Goal: Task Accomplishment & Management: Use online tool/utility

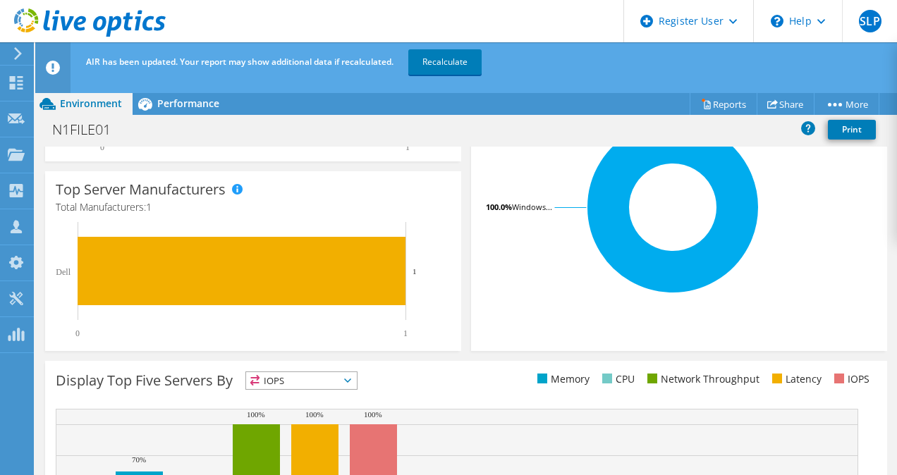
scroll to position [411, 0]
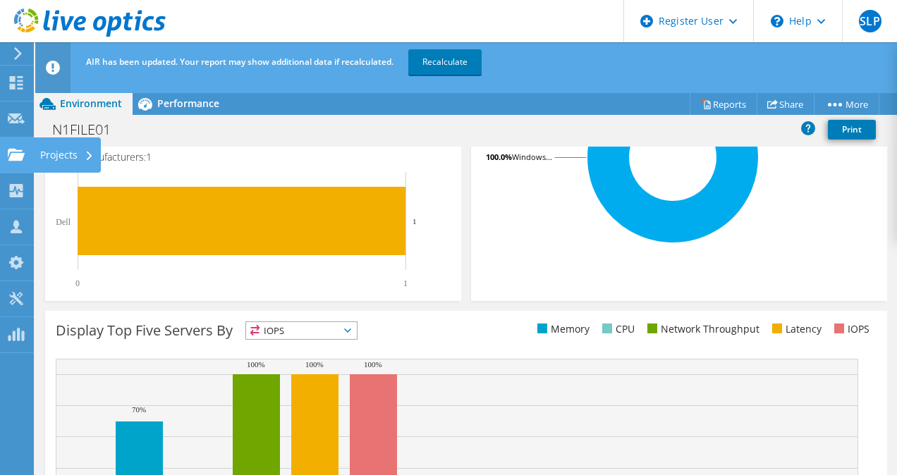
click at [48, 152] on div "Projects" at bounding box center [67, 155] width 68 height 35
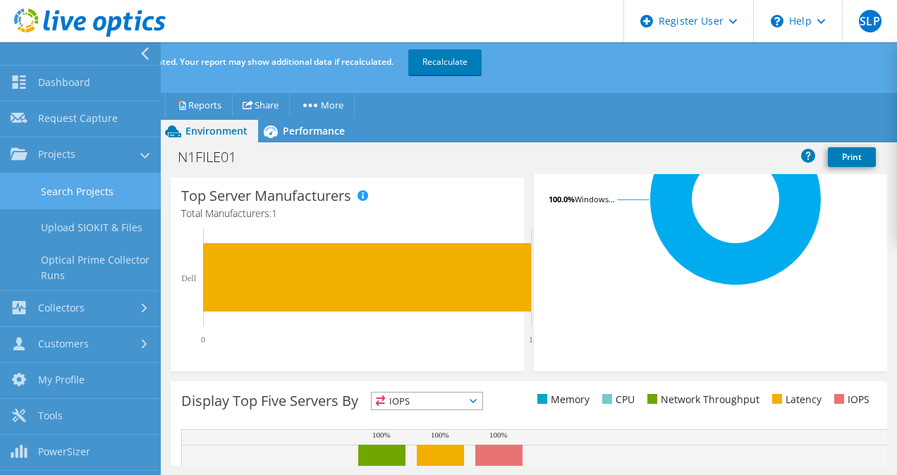
click at [54, 195] on link "Search Projects" at bounding box center [80, 191] width 161 height 36
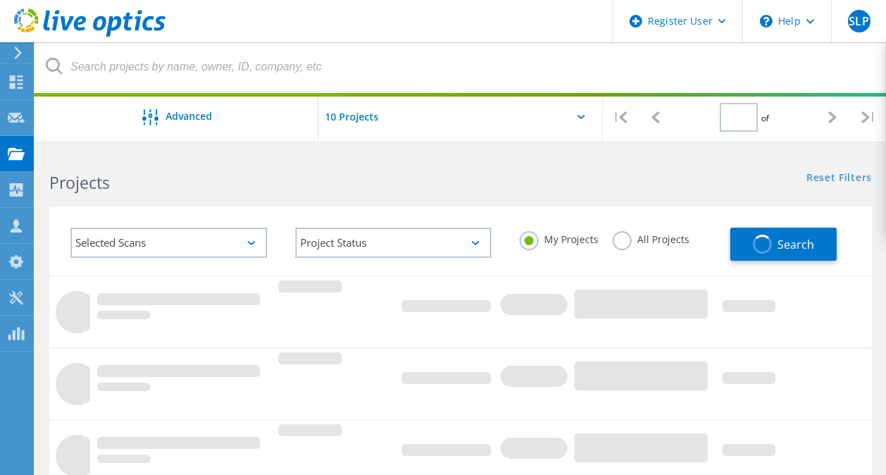
type input "1"
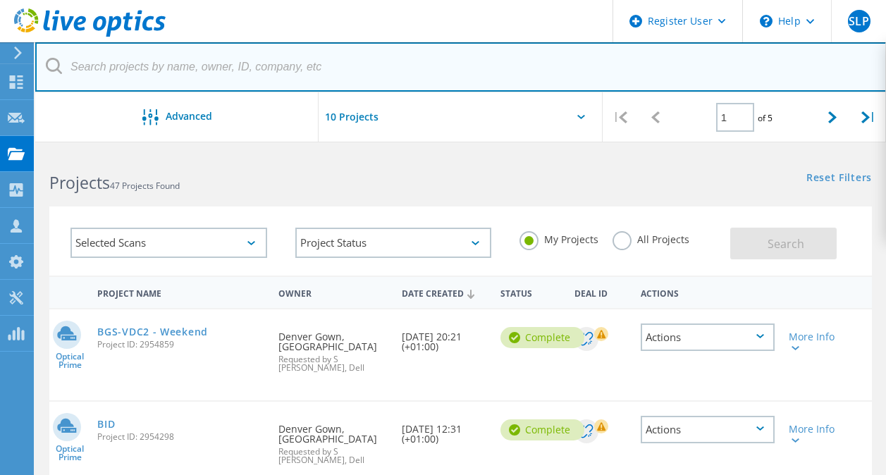
click at [154, 69] on input "text" at bounding box center [461, 66] width 852 height 49
paste input "[PERSON_NAME][EMAIL_ADDRESS][PERSON_NAME][DOMAIN_NAME]"
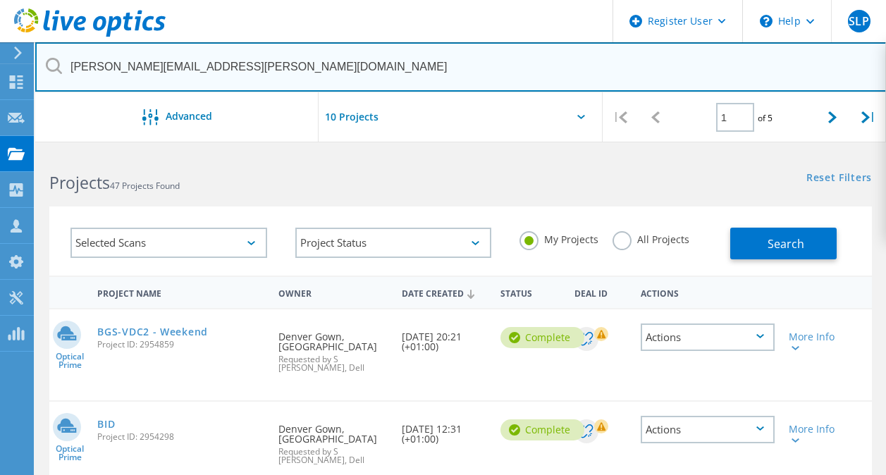
type input "[PERSON_NAME][EMAIL_ADDRESS][PERSON_NAME][DOMAIN_NAME]"
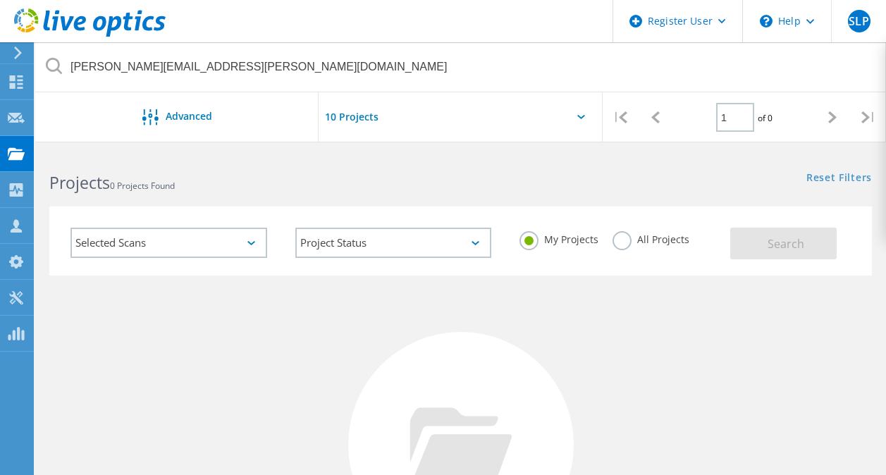
click at [614, 245] on label "All Projects" at bounding box center [651, 237] width 77 height 13
click at [0, 0] on input "All Projects" at bounding box center [0, 0] width 0 height 0
drag, startPoint x: 724, startPoint y: 242, endPoint x: 750, endPoint y: 248, distance: 26.9
click at [750, 248] on div "Selected Scans Project Status In Progress Complete Published Anonymous Archived…" at bounding box center [460, 241] width 823 height 69
click at [750, 248] on button "Search" at bounding box center [784, 244] width 106 height 32
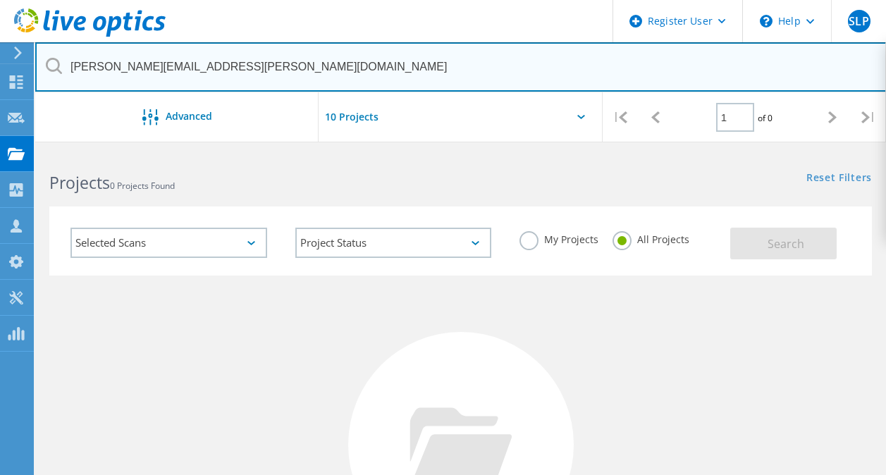
click at [463, 68] on input "[PERSON_NAME][EMAIL_ADDRESS][PERSON_NAME][DOMAIN_NAME]" at bounding box center [461, 66] width 852 height 49
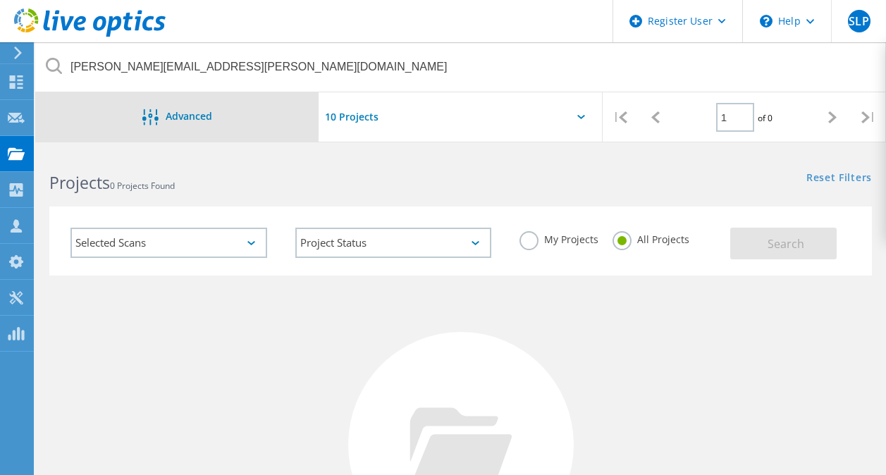
click at [208, 116] on span "Advanced" at bounding box center [189, 116] width 47 height 10
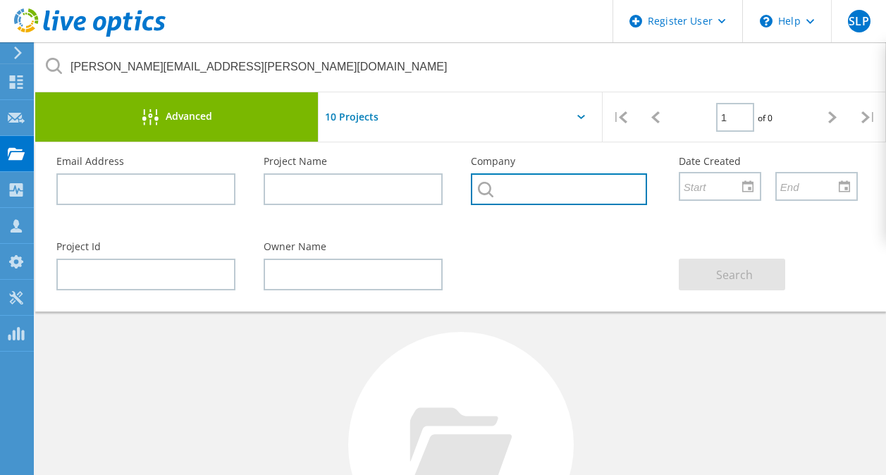
click at [517, 191] on input "text" at bounding box center [559, 189] width 176 height 32
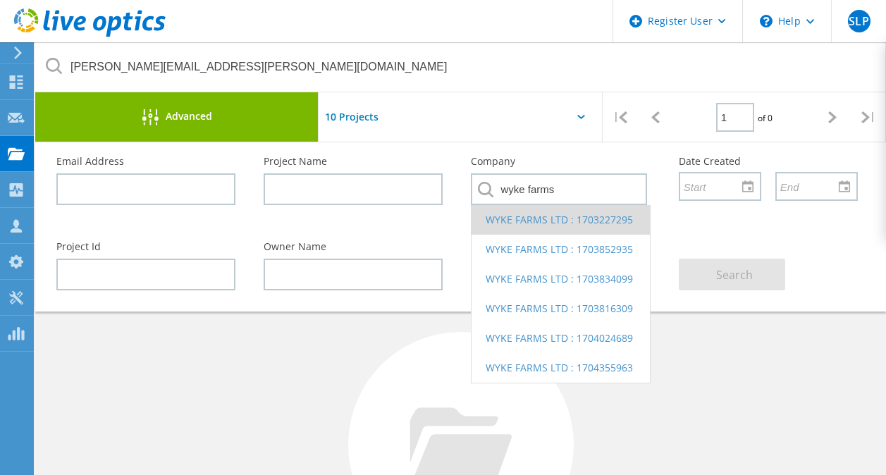
click at [524, 226] on li "WYKE FARMS LTD : 1703227295" at bounding box center [561, 220] width 178 height 30
type input "WYKE FARMS LTD : 1703227295"
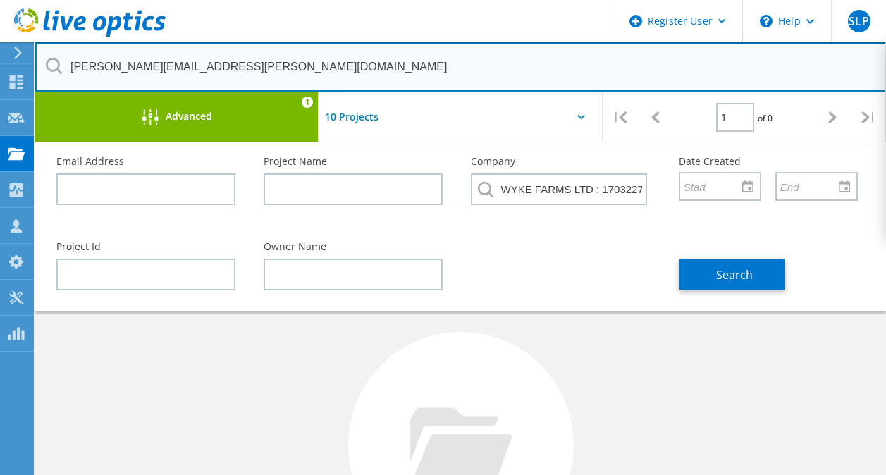
drag, startPoint x: 224, startPoint y: 75, endPoint x: -3, endPoint y: 263, distance: 294.5
click at [0, 263] on html "Register User \n Help Explore Helpful Articles Contact Support SLP Dell User S …" at bounding box center [443, 349] width 886 height 699
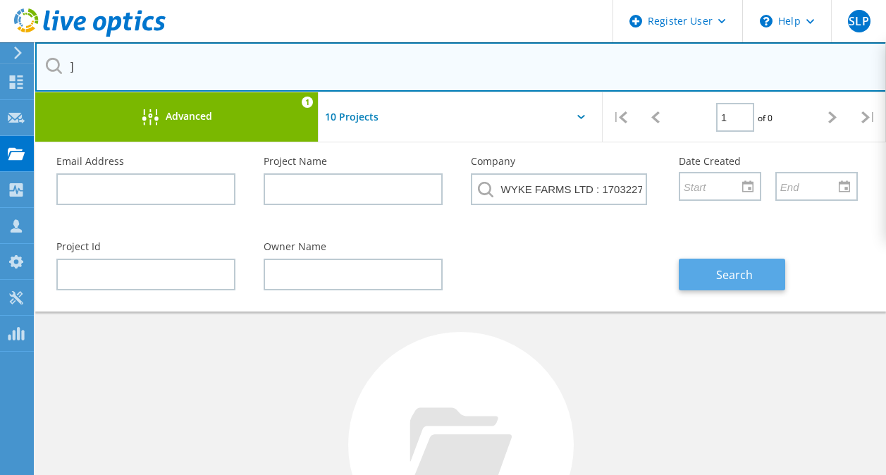
type input "]"
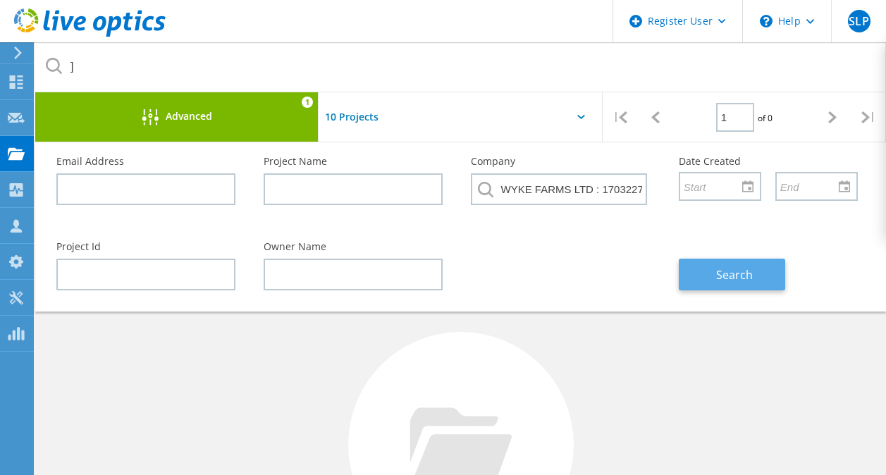
click at [741, 281] on span "Search" at bounding box center [735, 275] width 37 height 16
